Goal: Information Seeking & Learning: Learn about a topic

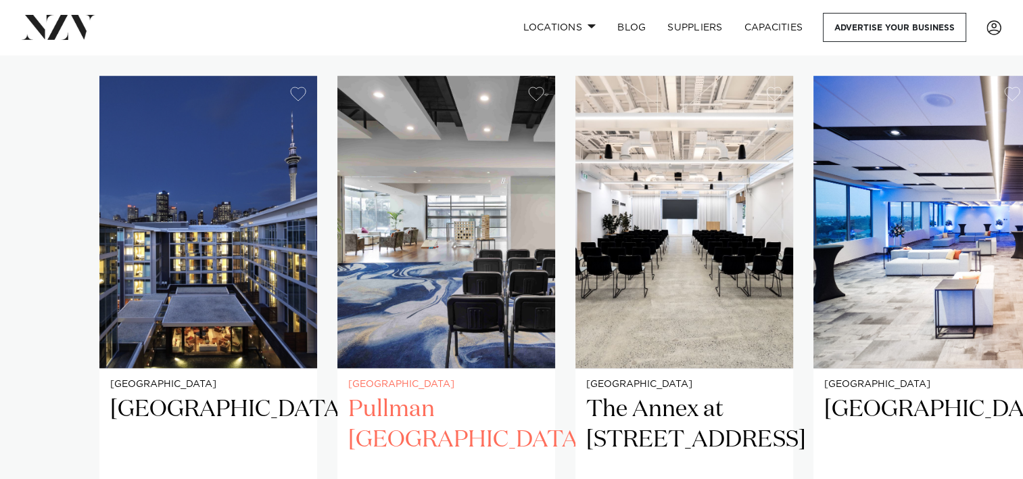
scroll to position [1014, 0]
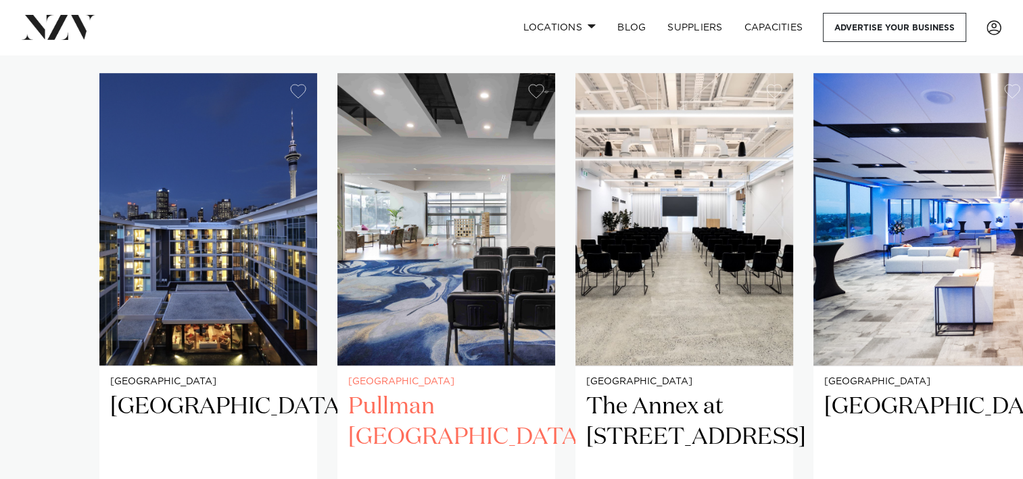
click at [390, 391] on h2 "Pullman [GEOGRAPHIC_DATA]" at bounding box center [446, 436] width 196 height 91
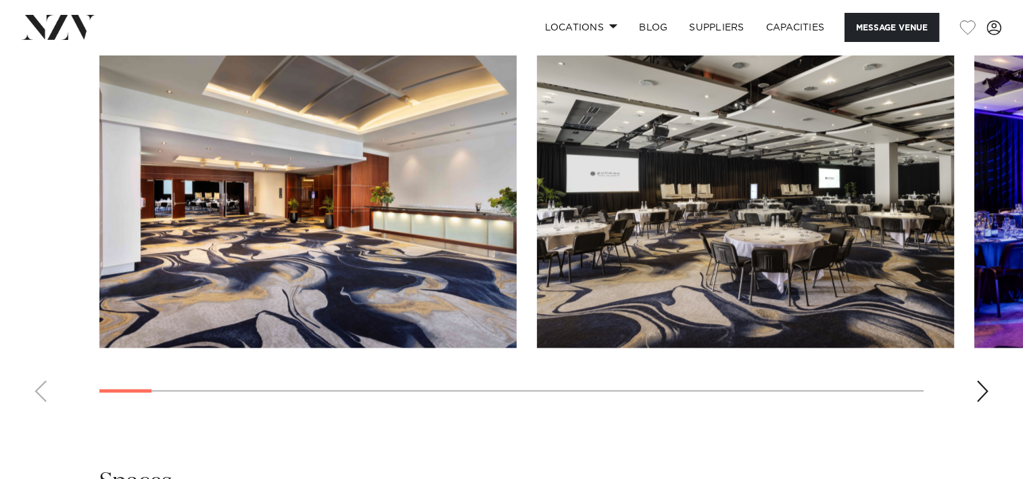
scroll to position [1420, 0]
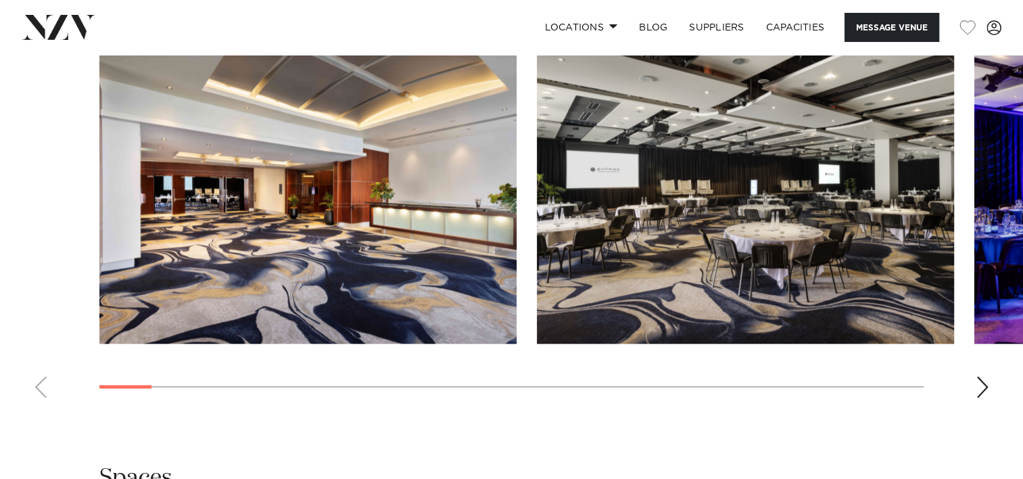
click at [984, 381] on div "Next slide" at bounding box center [983, 387] width 14 height 22
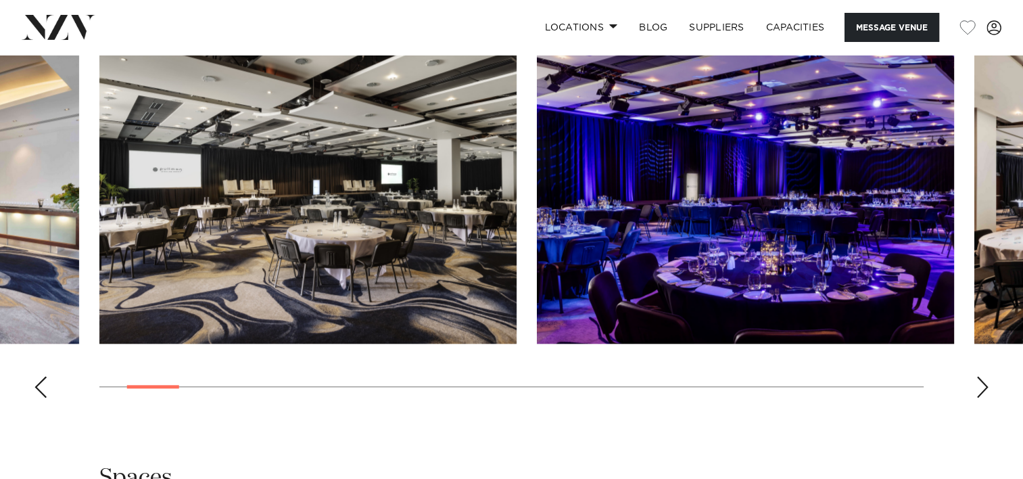
click at [984, 381] on div "Next slide" at bounding box center [983, 387] width 14 height 22
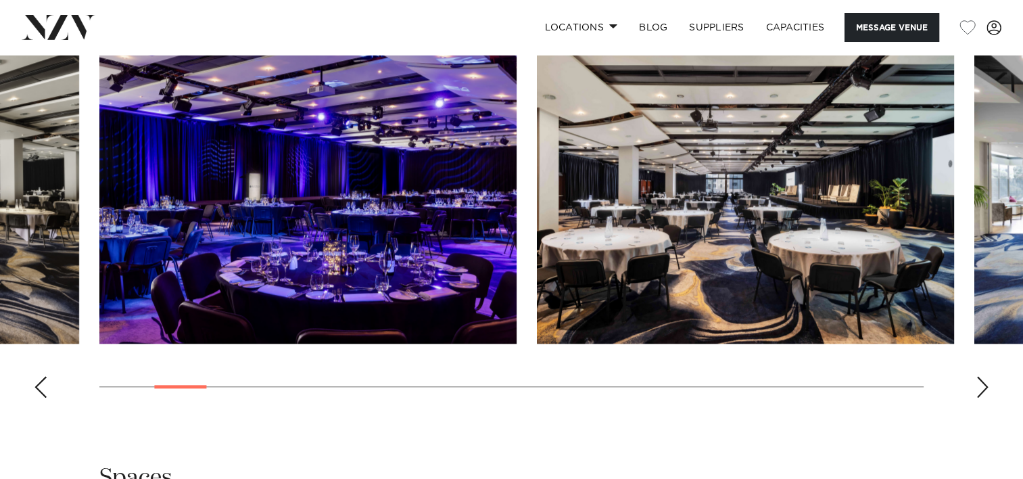
click at [984, 381] on div "Next slide" at bounding box center [983, 387] width 14 height 22
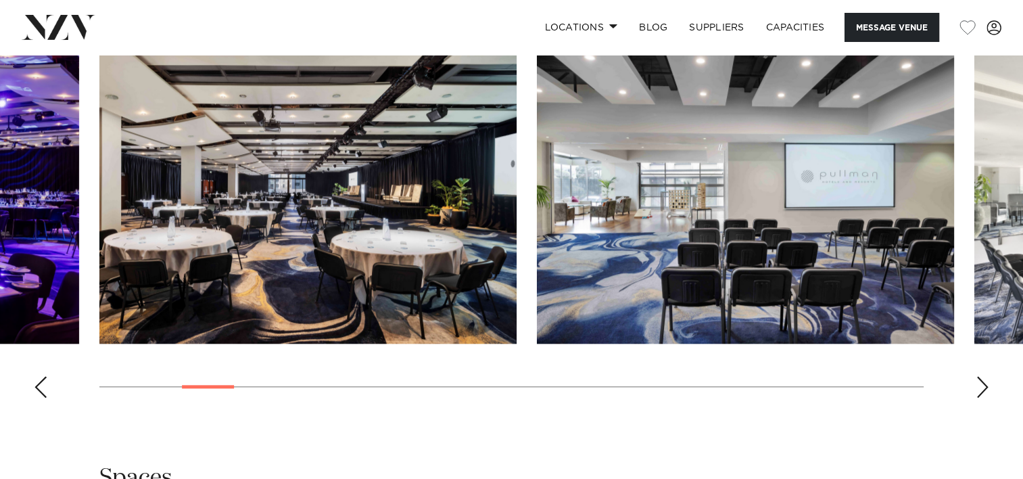
click at [984, 381] on div "Next slide" at bounding box center [983, 387] width 14 height 22
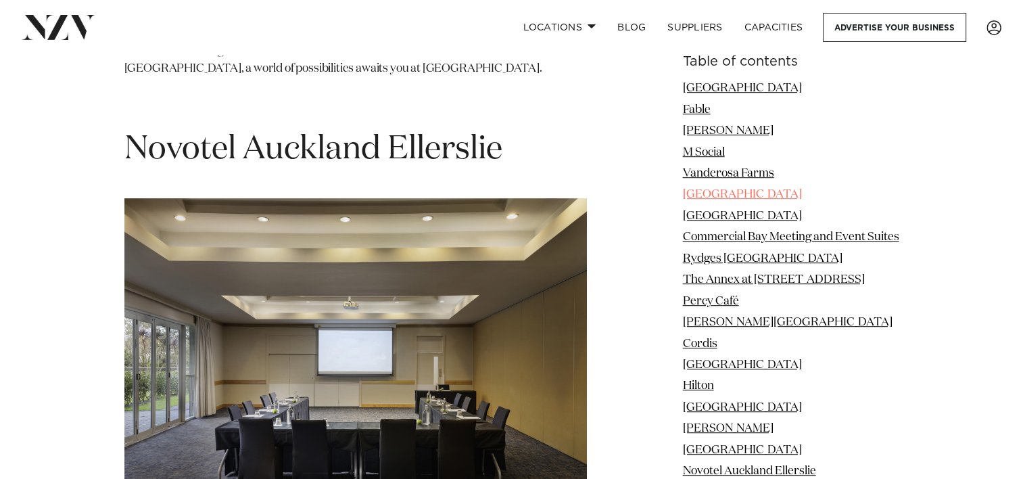
scroll to position [10749, 0]
